Goal: Transaction & Acquisition: Obtain resource

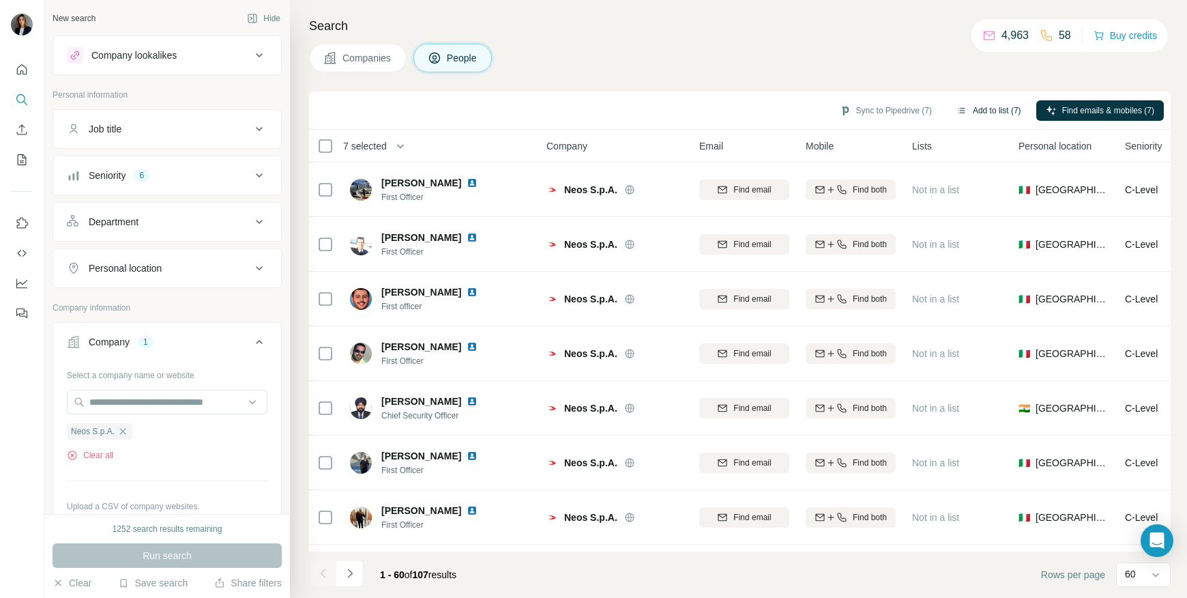
scroll to position [2075, 0]
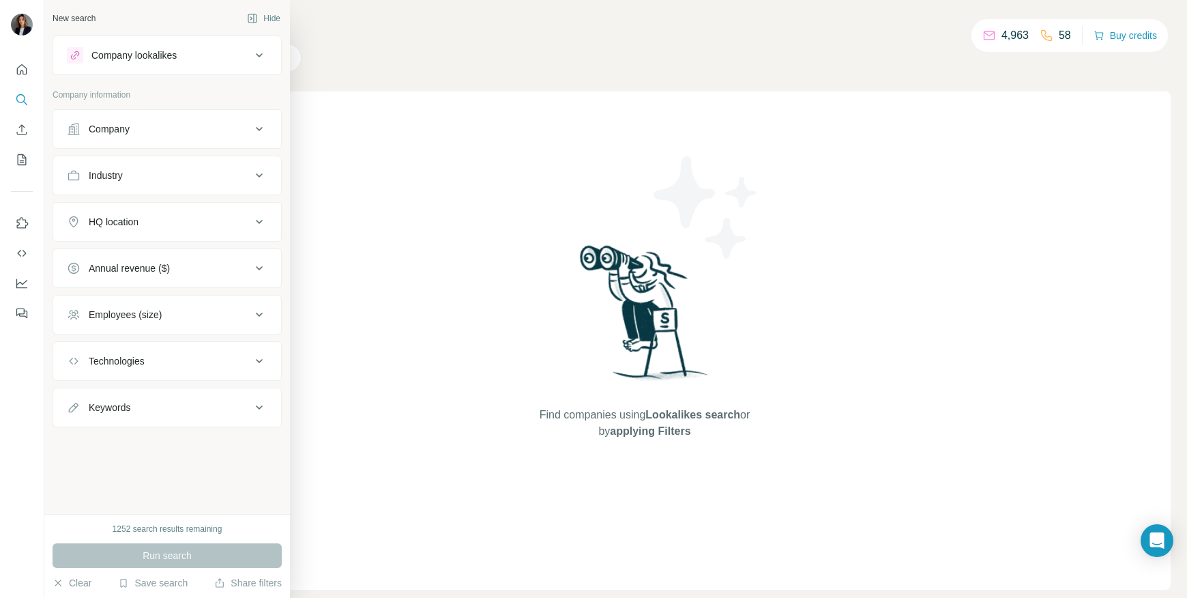
click at [116, 130] on div "Company" at bounding box center [109, 129] width 41 height 14
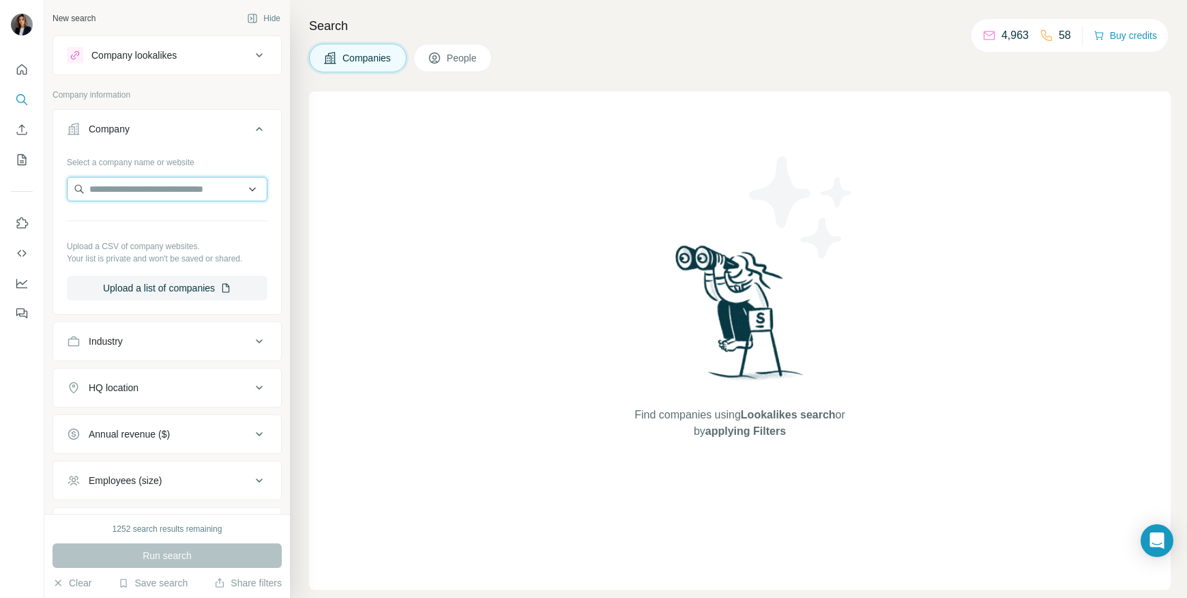
click at [146, 182] on input "text" at bounding box center [167, 189] width 201 height 25
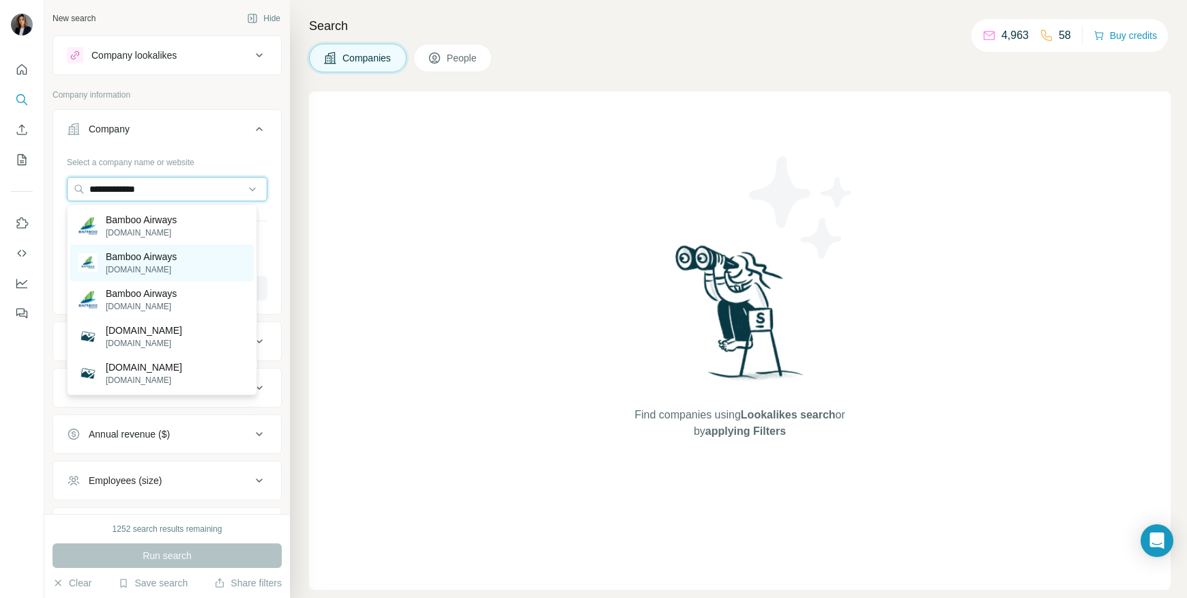
type input "**********"
click at [160, 265] on p "[DOMAIN_NAME]" at bounding box center [141, 269] width 71 height 12
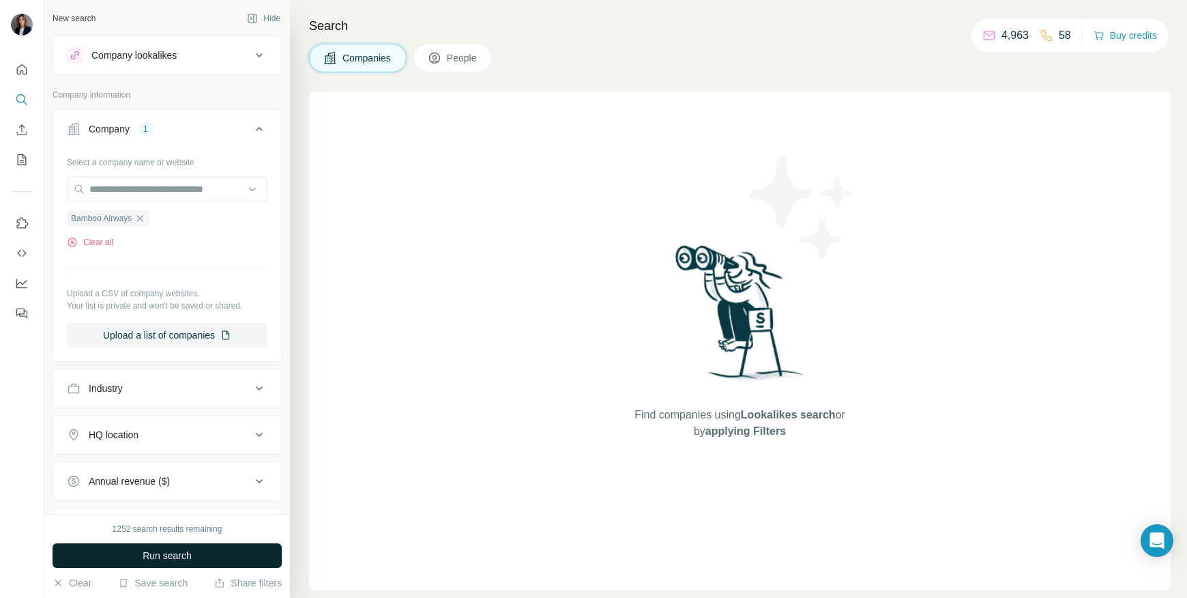
click at [151, 555] on span "Run search" at bounding box center [167, 556] width 49 height 14
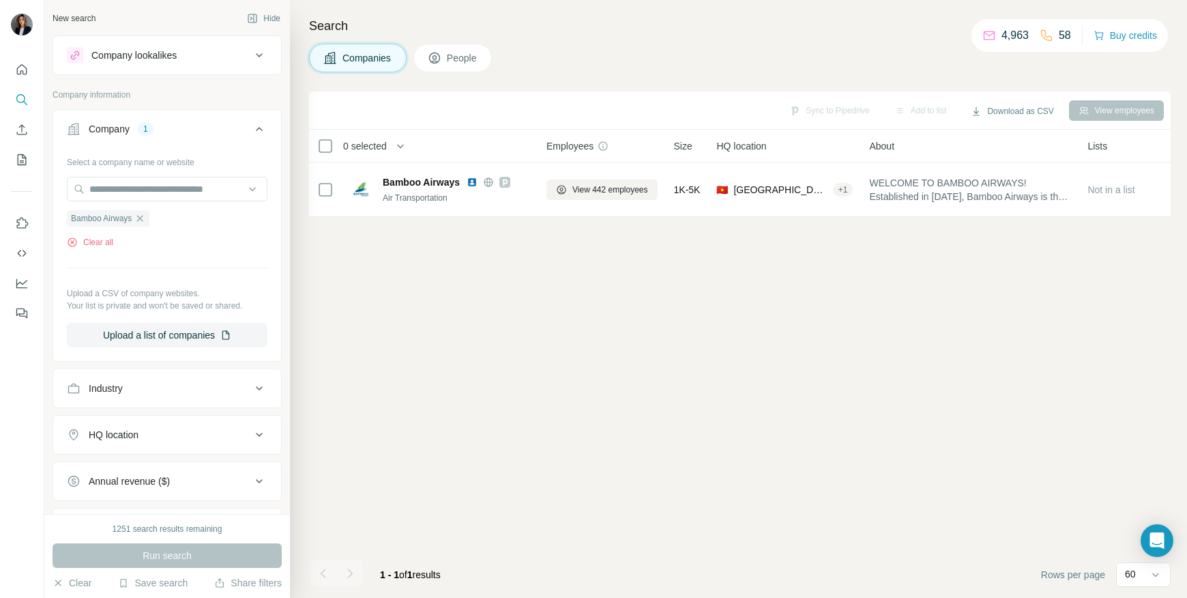
click at [468, 65] on button "People" at bounding box center [453, 58] width 79 height 29
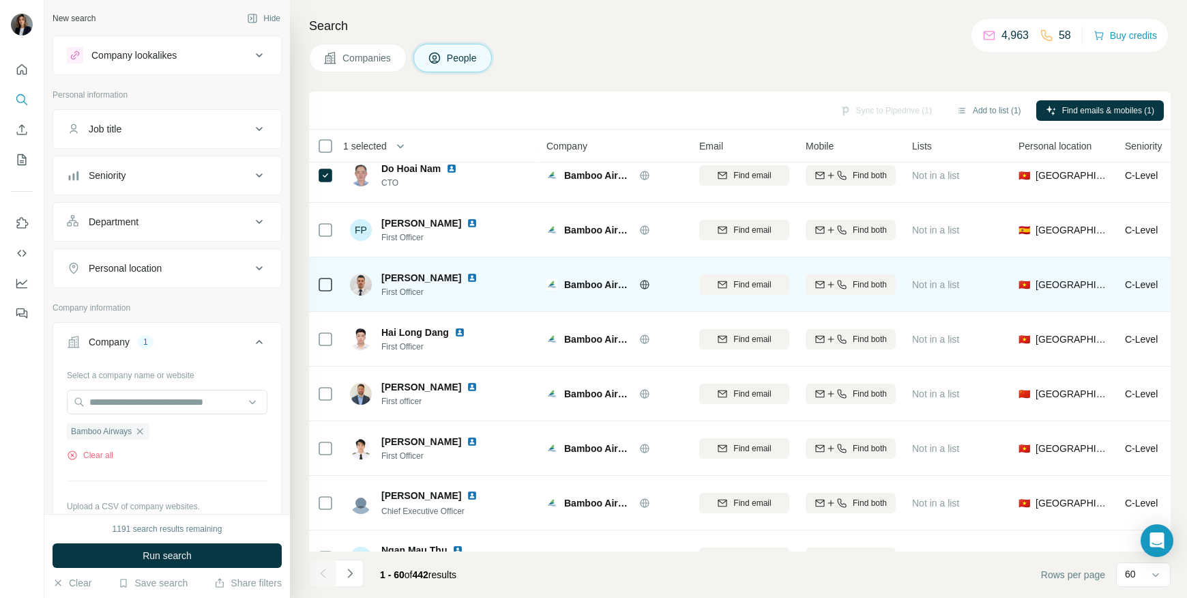
scroll to position [192, 0]
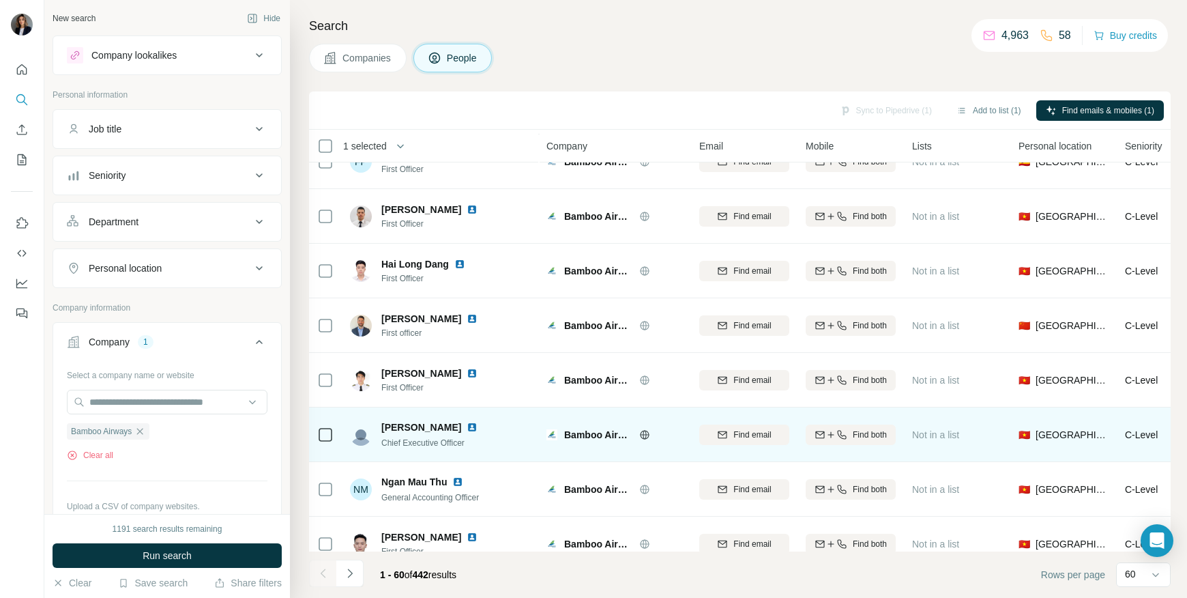
click at [315, 433] on td at bounding box center [325, 434] width 33 height 55
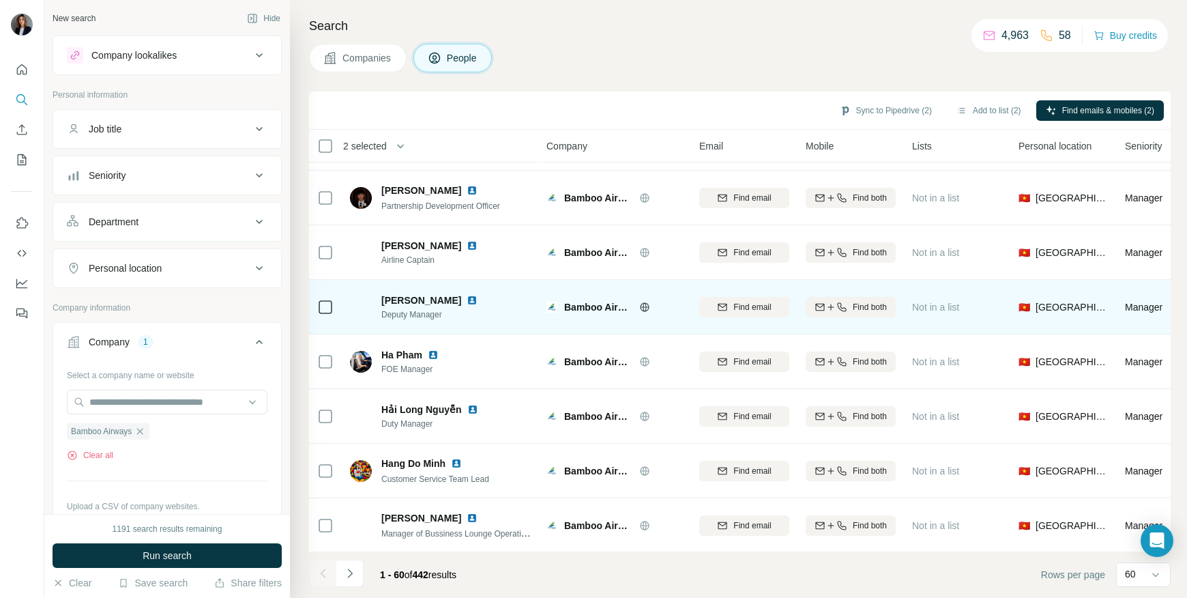
scroll to position [2894, 0]
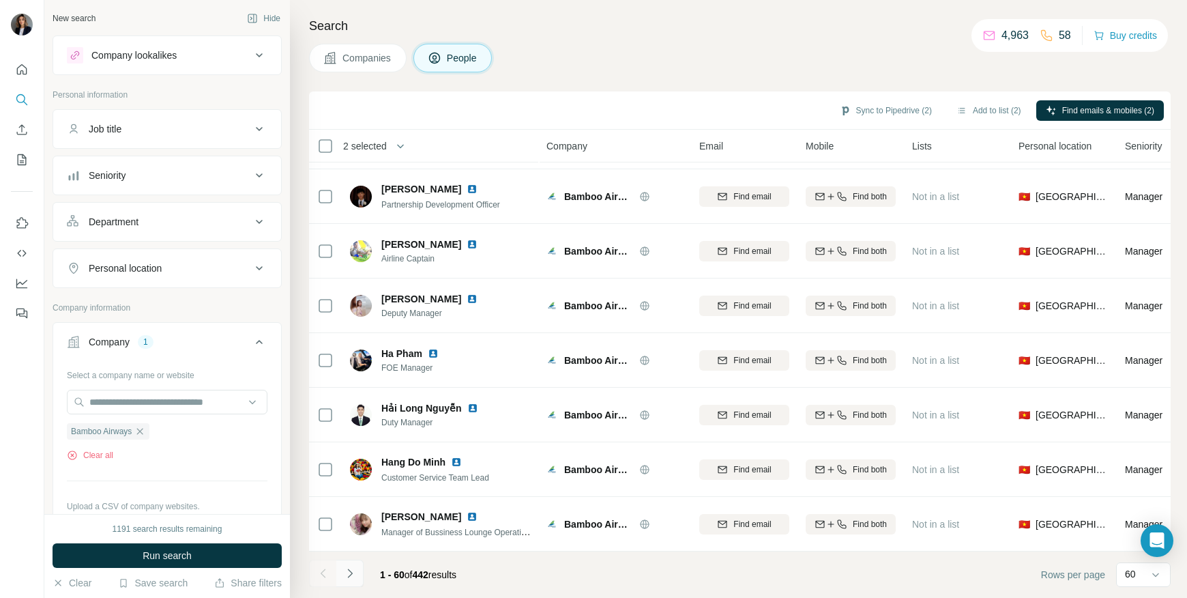
click at [359, 577] on button "Navigate to next page" at bounding box center [349, 573] width 27 height 27
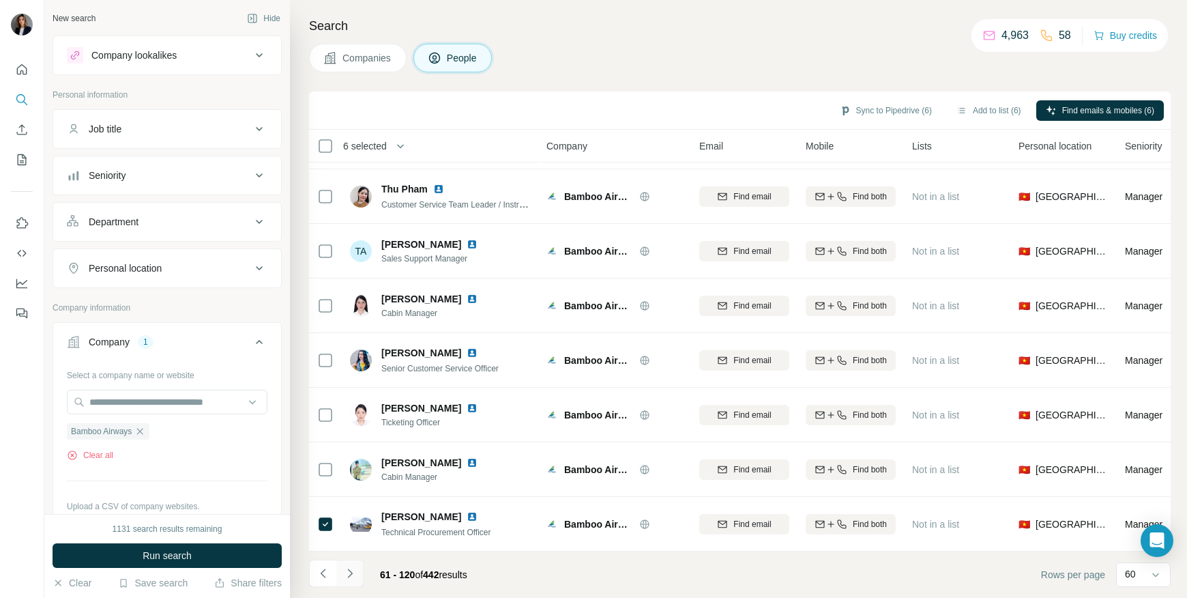
click at [351, 571] on icon "Navigate to next page" at bounding box center [350, 573] width 14 height 14
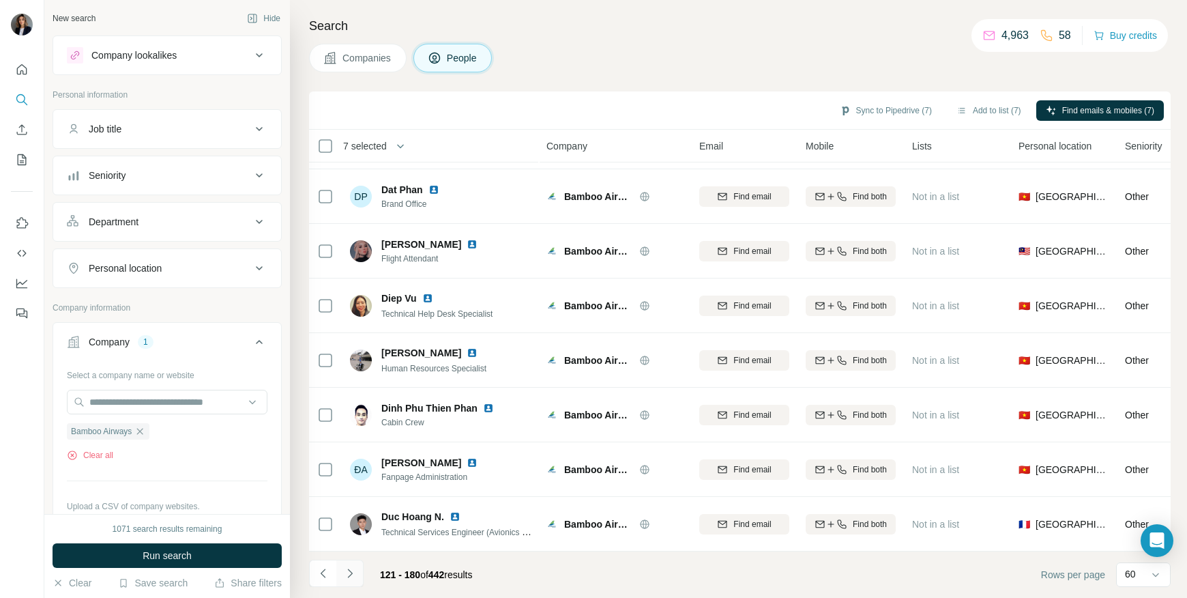
click at [353, 574] on icon "Navigate to next page" at bounding box center [350, 573] width 14 height 14
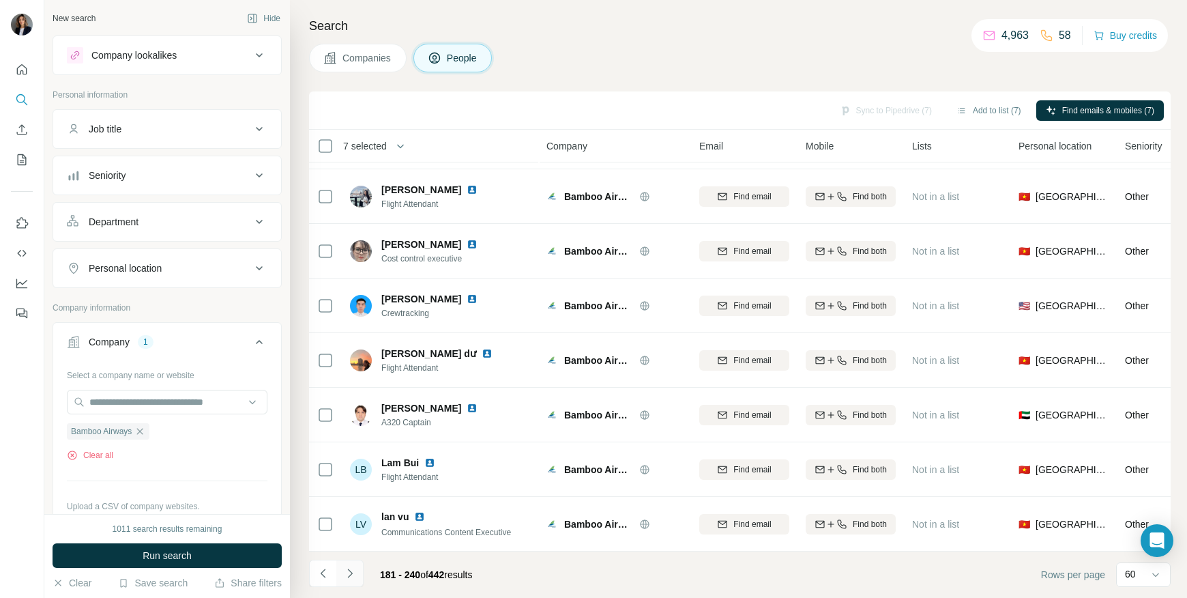
click at [347, 577] on icon "Navigate to next page" at bounding box center [350, 573] width 14 height 14
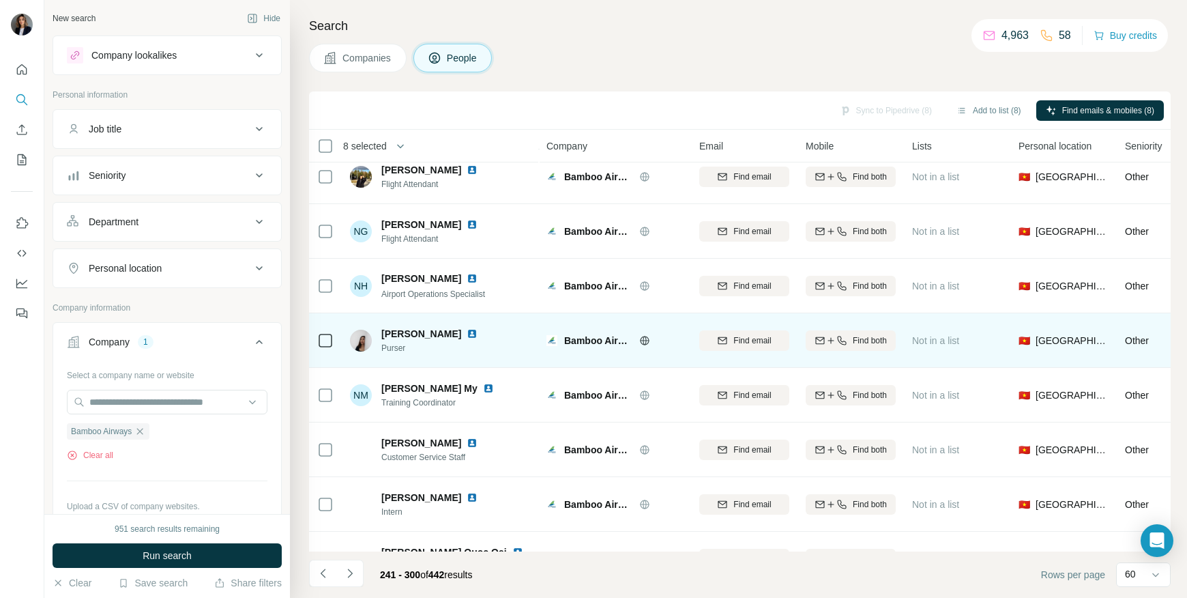
scroll to position [2600, 0]
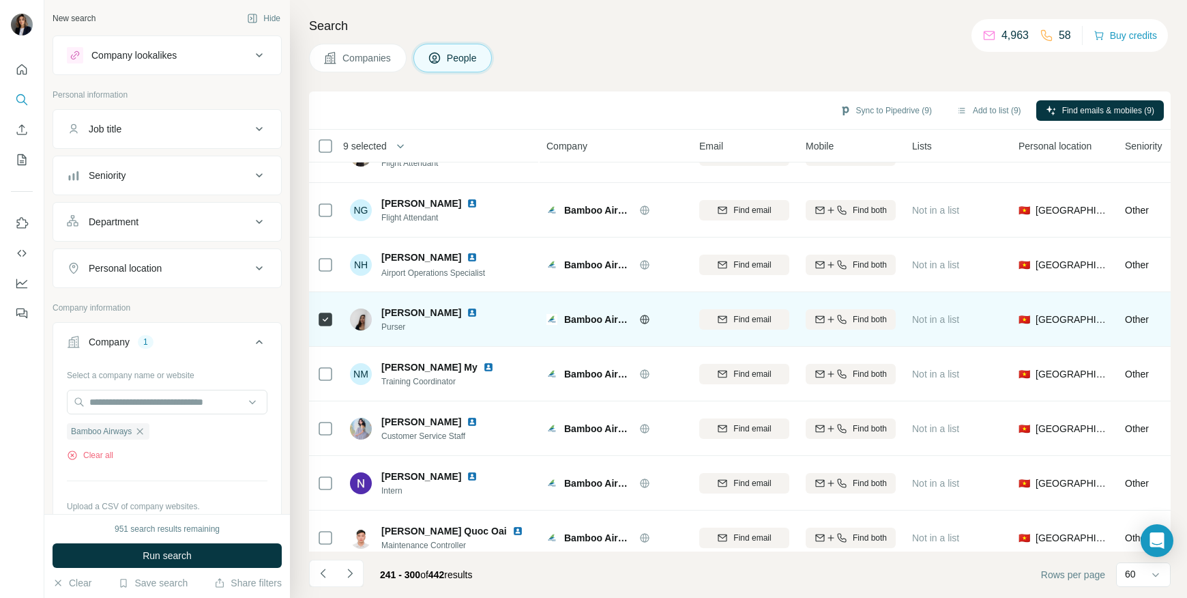
click at [467, 313] on img at bounding box center [472, 312] width 11 height 11
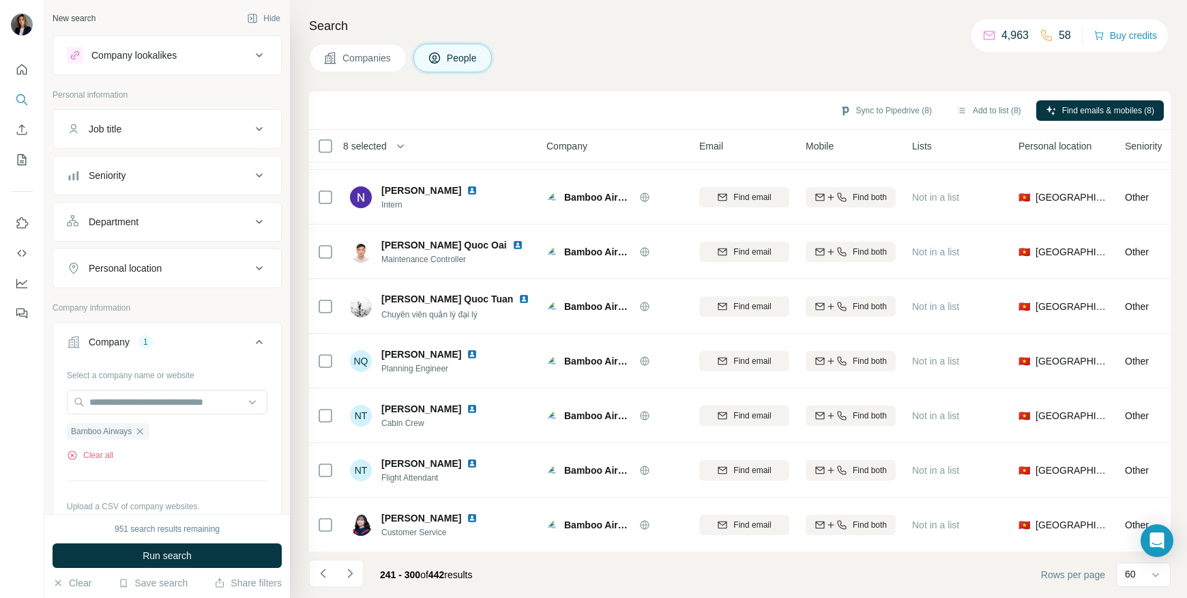
scroll to position [2894, 0]
click at [345, 575] on icon "Navigate to next page" at bounding box center [350, 573] width 14 height 14
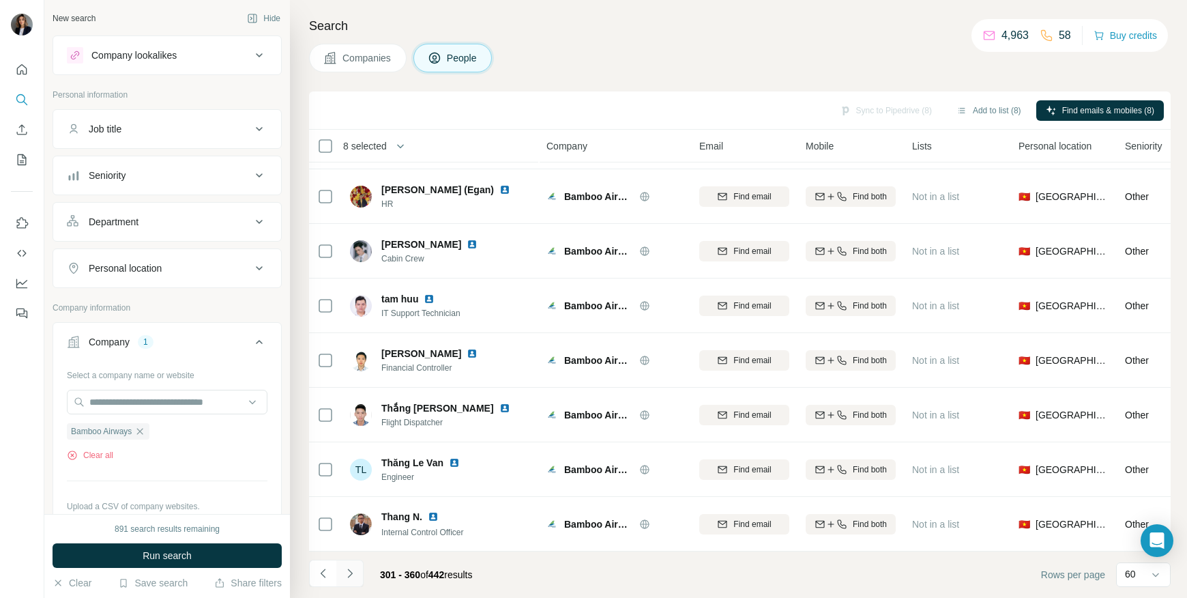
click at [350, 575] on icon "Navigate to next page" at bounding box center [349, 572] width 5 height 9
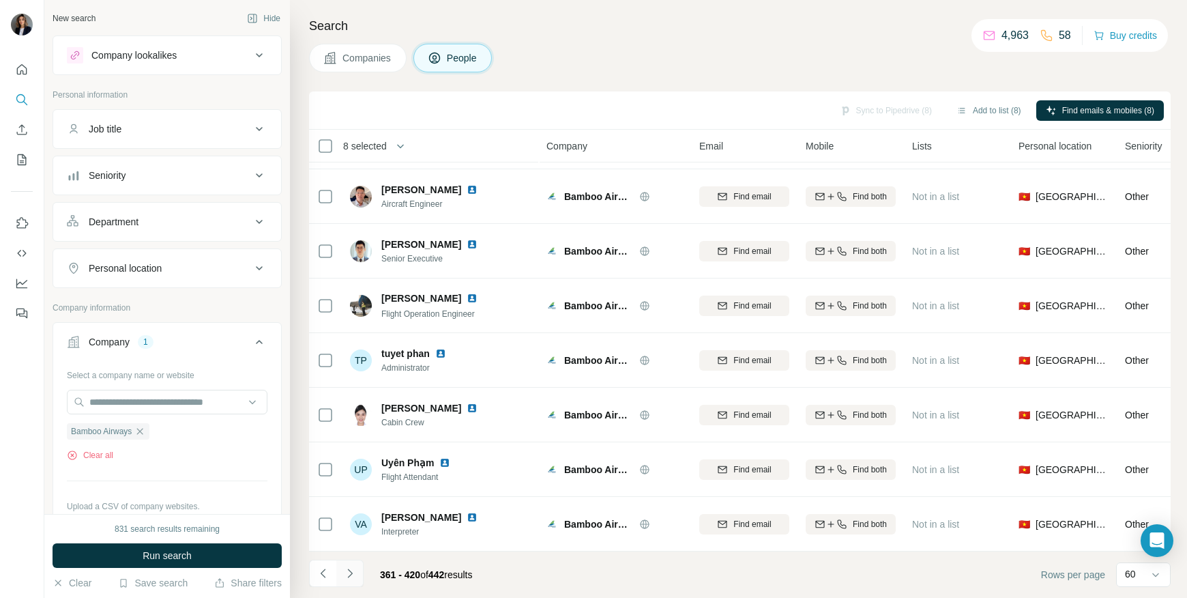
click at [359, 576] on button "Navigate to next page" at bounding box center [349, 573] width 27 height 27
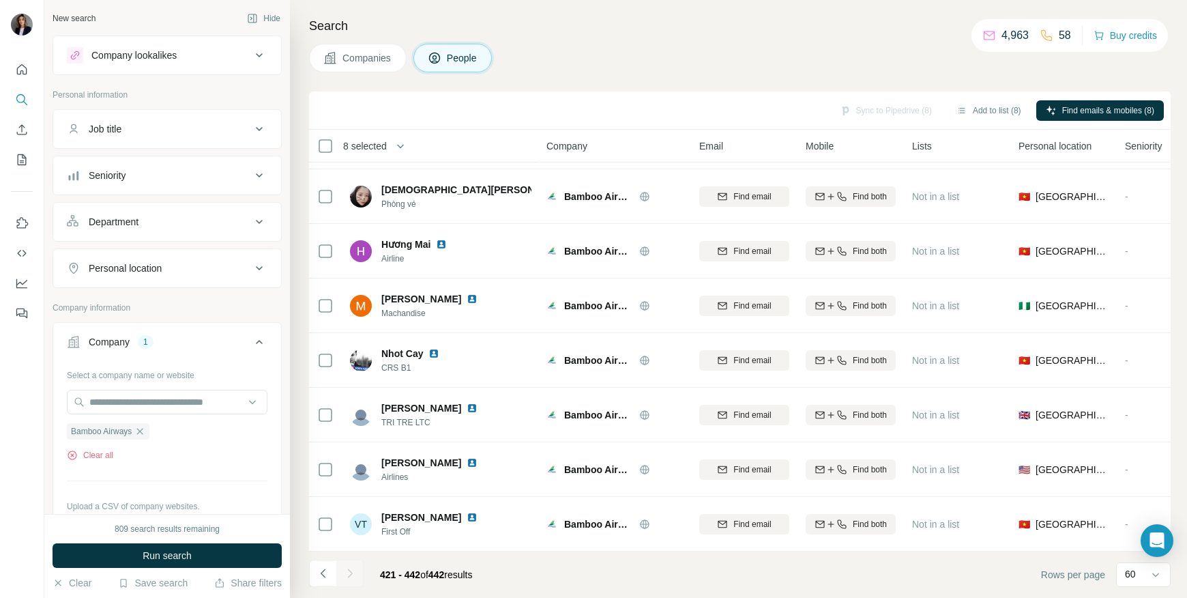
scroll to position [820, 0]
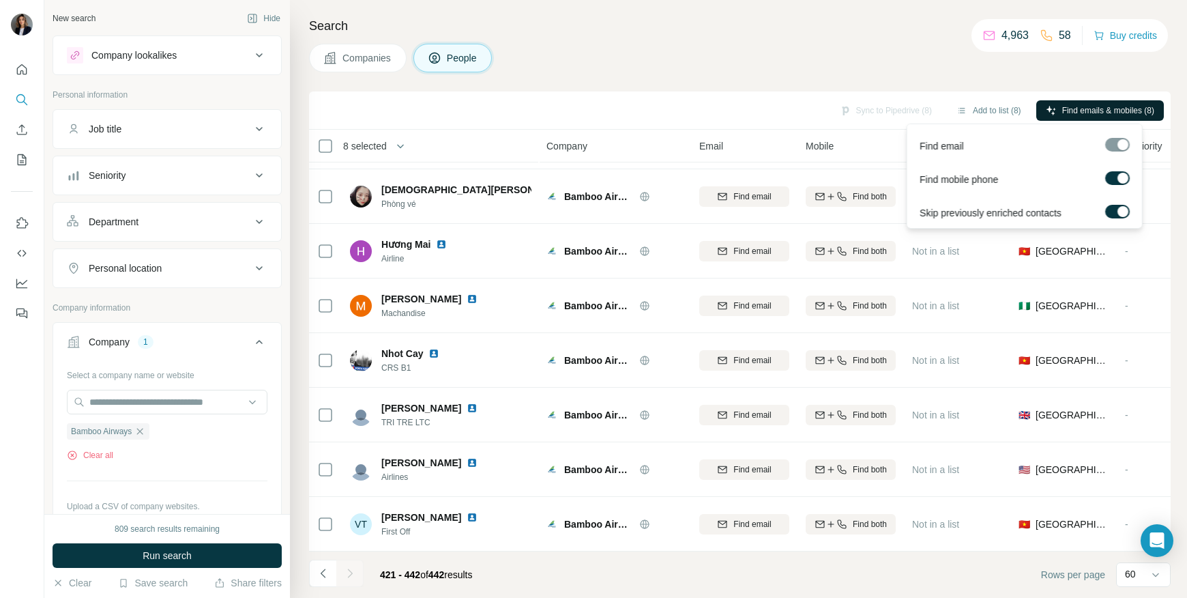
click at [1108, 112] on span "Find emails & mobiles (8)" at bounding box center [1109, 110] width 92 height 12
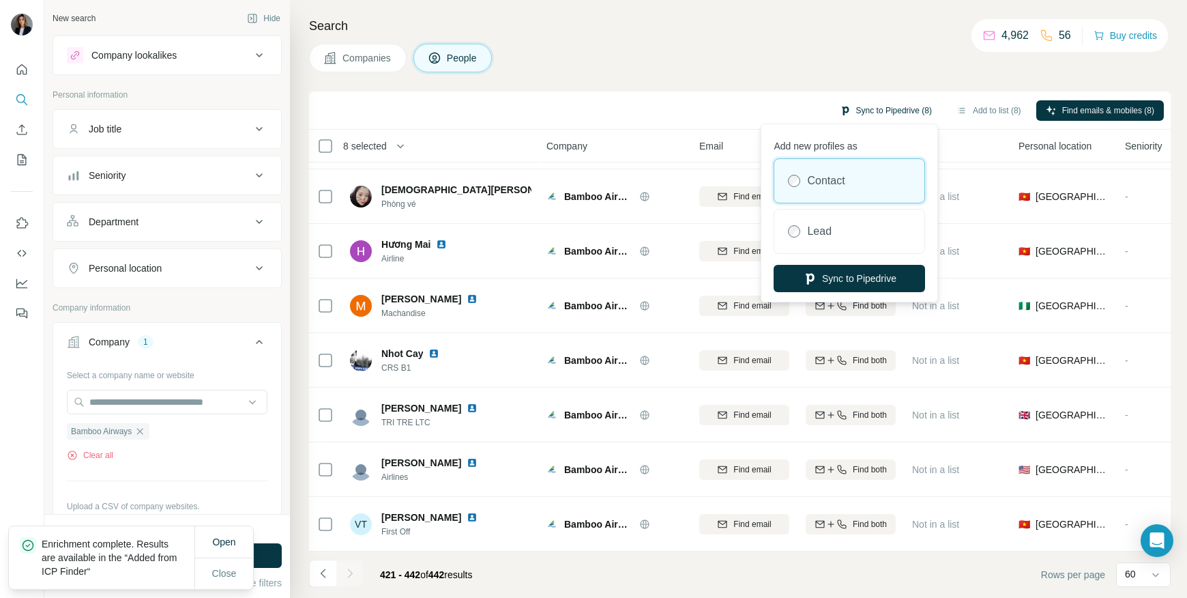
click at [870, 112] on button "Sync to Pipedrive (8)" at bounding box center [886, 110] width 111 height 20
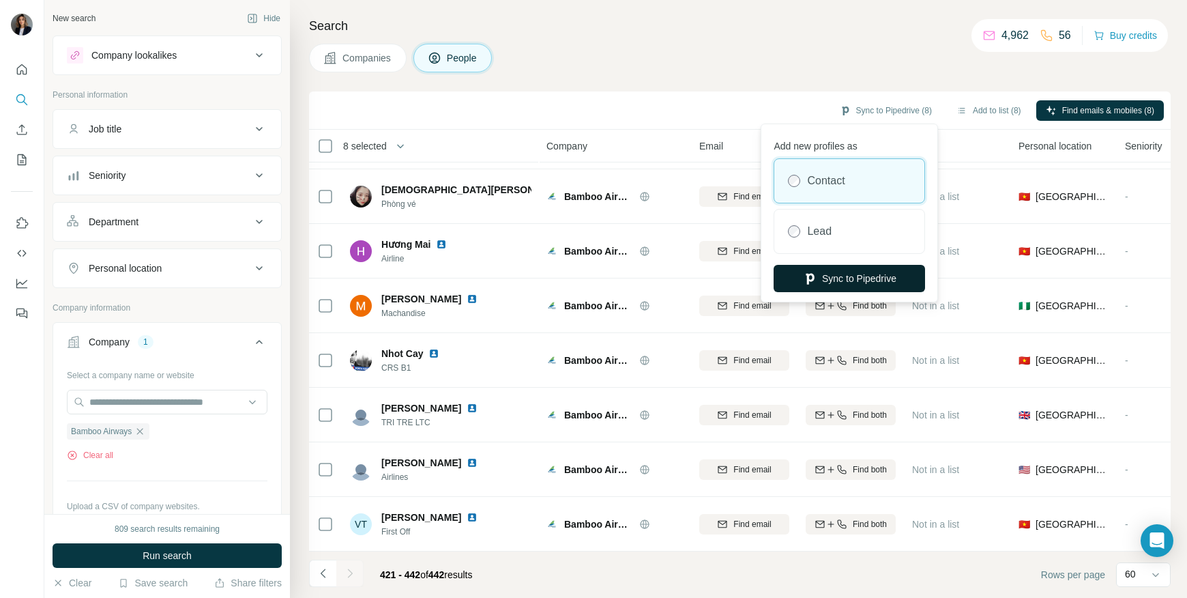
click at [832, 279] on button "Sync to Pipedrive" at bounding box center [850, 278] width 152 height 27
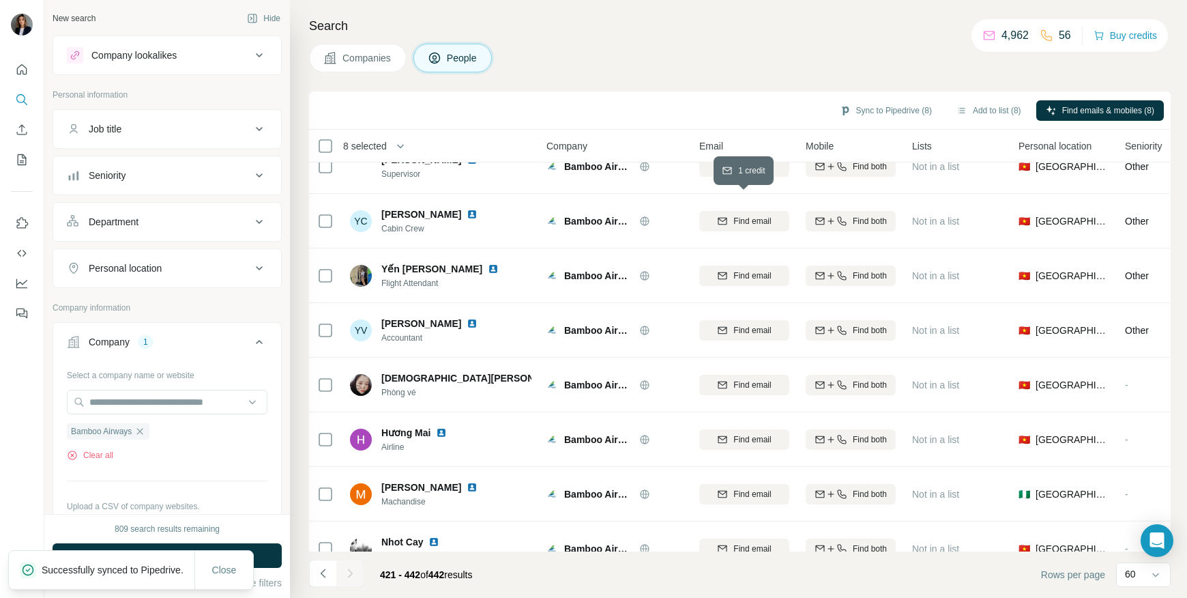
scroll to position [695, 0]
